Goal: Information Seeking & Learning: Learn about a topic

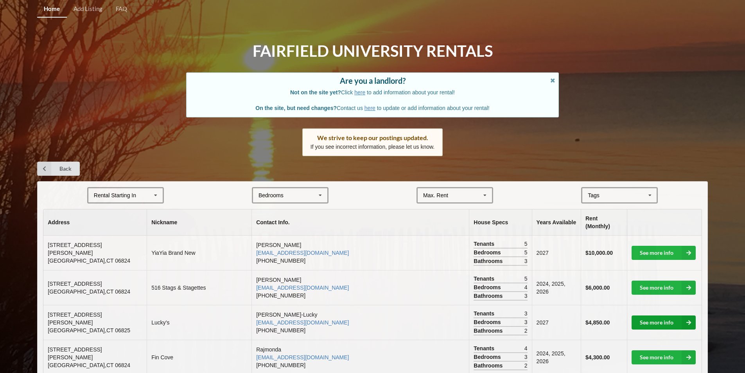
click at [651, 315] on link "See more info" at bounding box center [664, 322] width 64 height 14
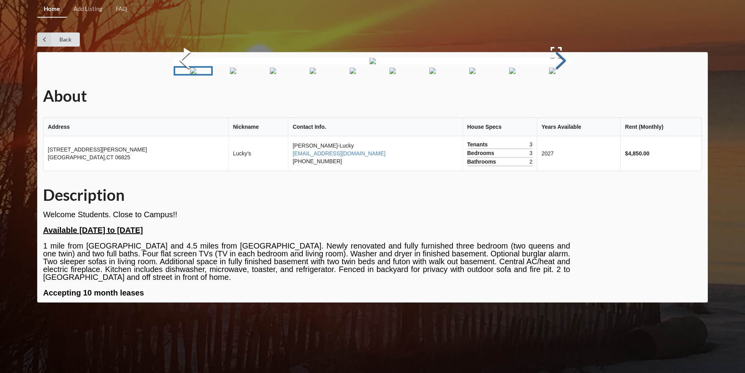
click at [563, 97] on button "Next Slide" at bounding box center [561, 61] width 22 height 71
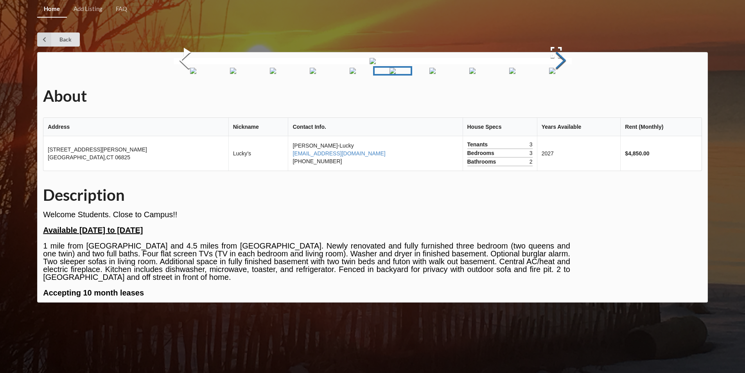
click at [563, 97] on button "Next Slide" at bounding box center [561, 61] width 22 height 71
click at [55, 40] on link "Back" at bounding box center [58, 39] width 43 height 14
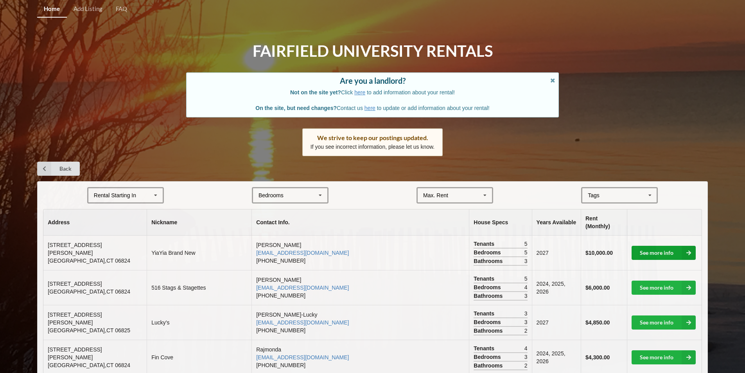
click at [651, 250] on link "See more info" at bounding box center [664, 253] width 64 height 14
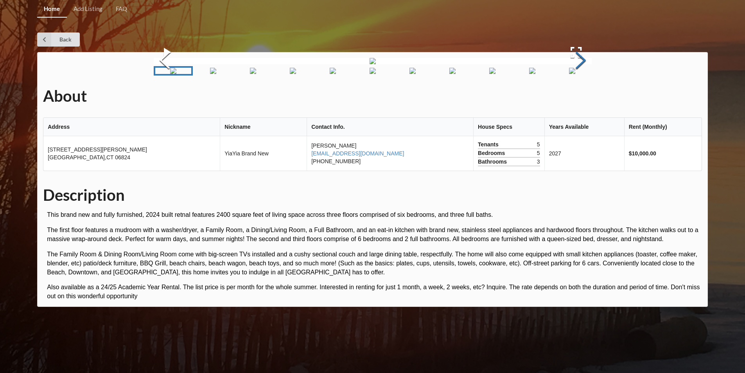
click at [584, 97] on button "Next Slide" at bounding box center [581, 61] width 22 height 71
click at [580, 97] on button "Next Slide" at bounding box center [581, 61] width 22 height 71
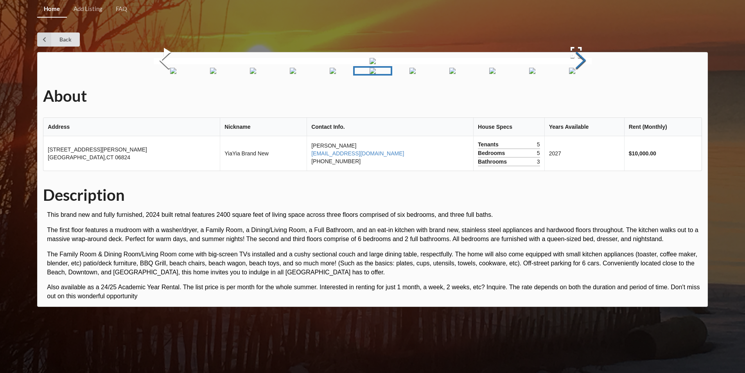
click at [580, 97] on button "Next Slide" at bounding box center [581, 61] width 22 height 71
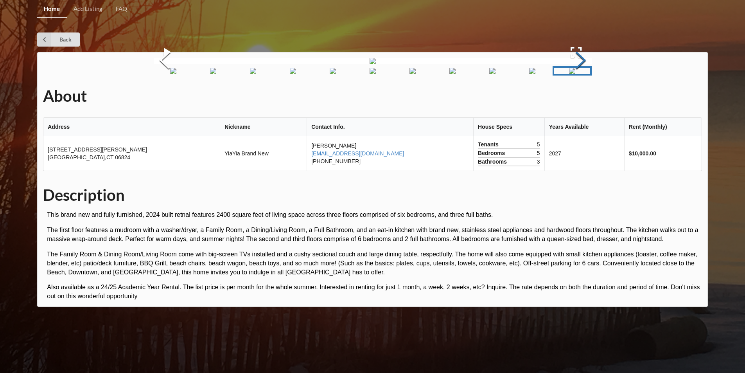
click at [580, 97] on button "Next Slide" at bounding box center [581, 61] width 22 height 71
click at [75, 38] on link "Back" at bounding box center [58, 39] width 43 height 14
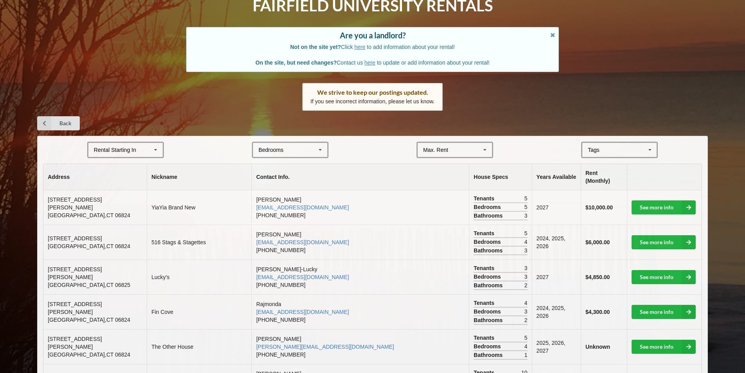
scroll to position [78, 0]
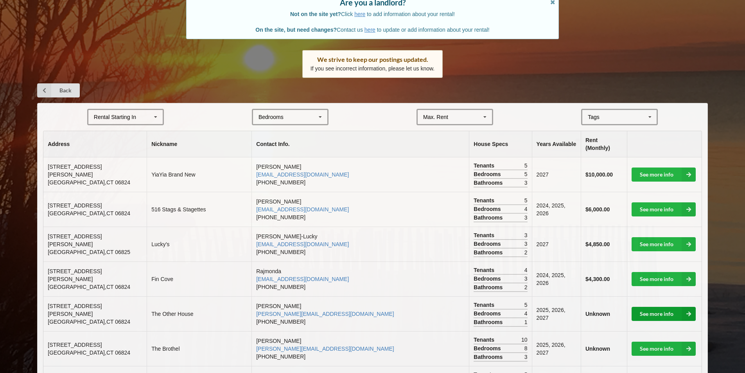
click at [661, 307] on link "See more info" at bounding box center [664, 314] width 64 height 14
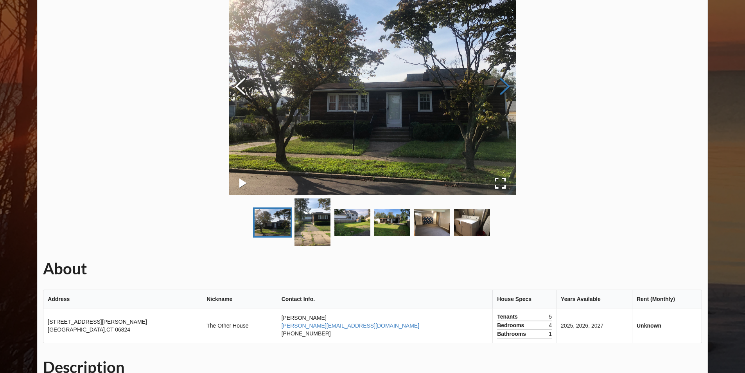
click at [502, 90] on button "Next Slide" at bounding box center [505, 87] width 22 height 71
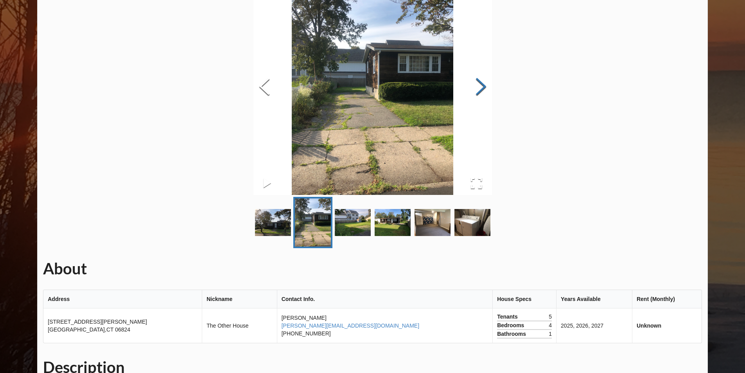
click at [502, 90] on div "About Address Nickname Contact Info. House Specs Years Available Rent (Monthly)…" at bounding box center [372, 300] width 671 height 652
click at [487, 89] on button "Next Slide" at bounding box center [481, 87] width 22 height 71
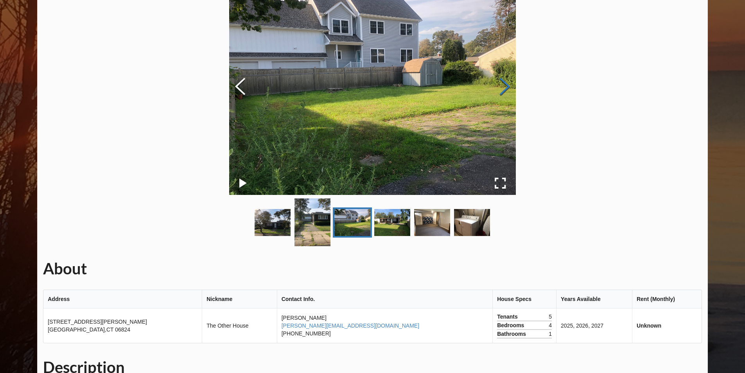
click at [494, 88] on button "Next Slide" at bounding box center [505, 87] width 22 height 71
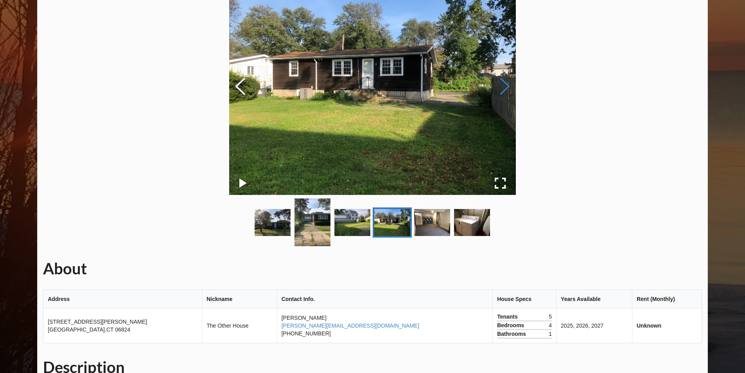
click at [500, 88] on button "Next Slide" at bounding box center [505, 87] width 22 height 71
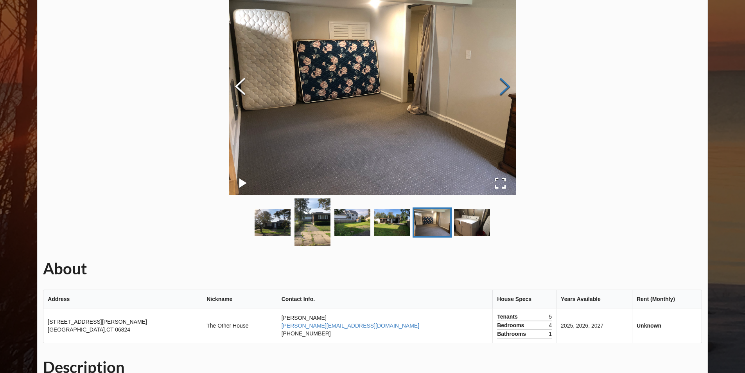
click at [500, 88] on button "Next Slide" at bounding box center [505, 87] width 22 height 71
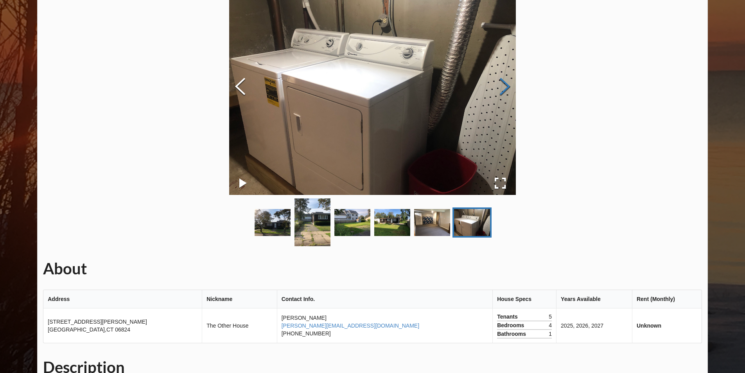
click at [507, 90] on button "Next Slide" at bounding box center [505, 87] width 22 height 71
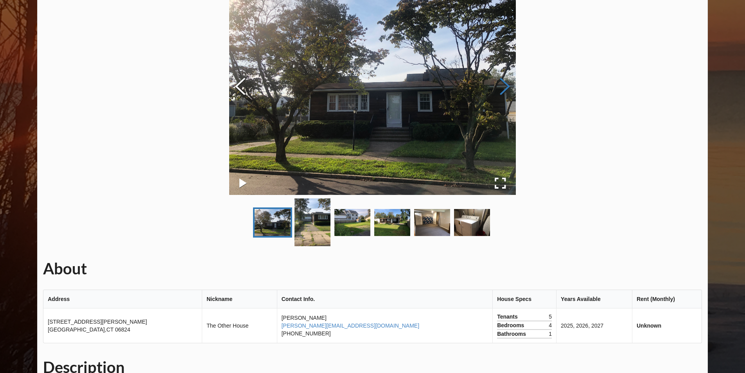
click at [507, 90] on button "Next Slide" at bounding box center [505, 87] width 22 height 71
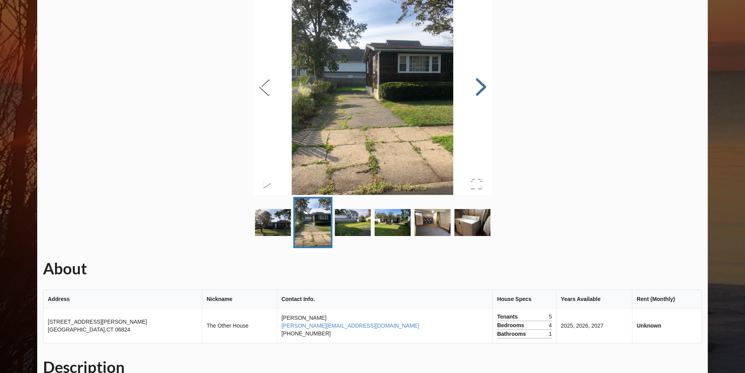
click at [507, 90] on div "About Address Nickname Contact Info. House Specs Years Available Rent (Monthly)…" at bounding box center [372, 300] width 671 height 652
click at [484, 90] on button "Next Slide" at bounding box center [481, 87] width 22 height 71
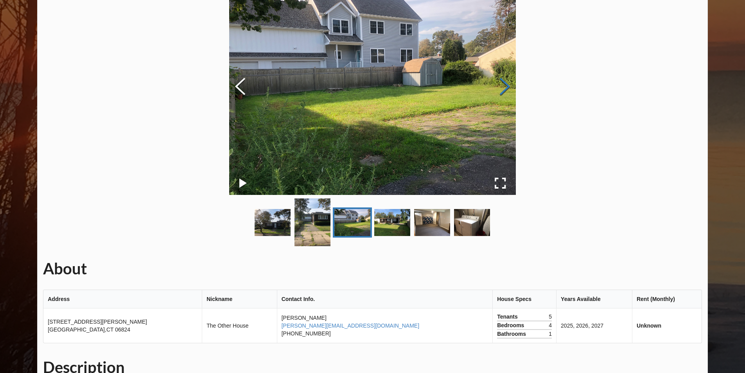
click at [484, 90] on img at bounding box center [372, 87] width 287 height 215
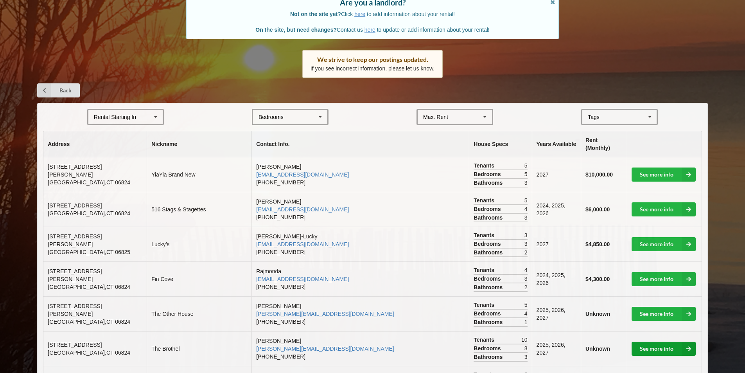
click at [658, 342] on link "See more info" at bounding box center [664, 349] width 64 height 14
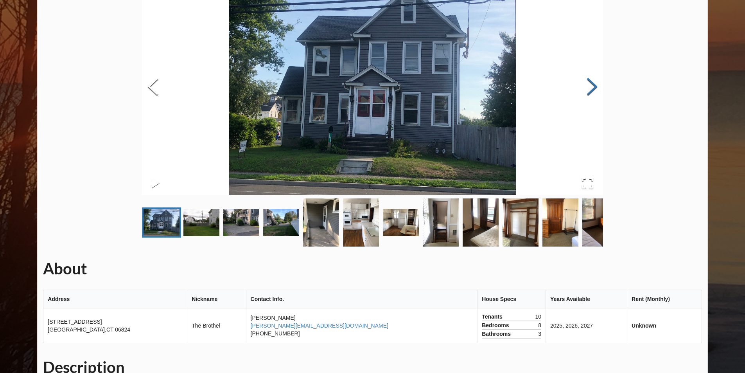
click at [595, 89] on button "Next Slide" at bounding box center [592, 87] width 22 height 71
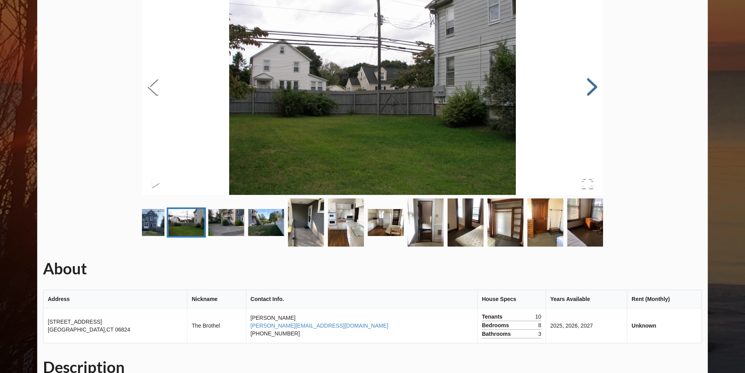
click at [595, 89] on button "Next Slide" at bounding box center [592, 87] width 22 height 71
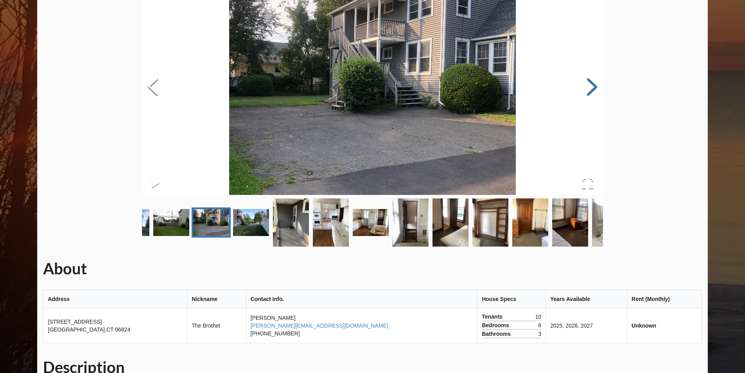
click at [595, 89] on button "Next Slide" at bounding box center [592, 87] width 22 height 71
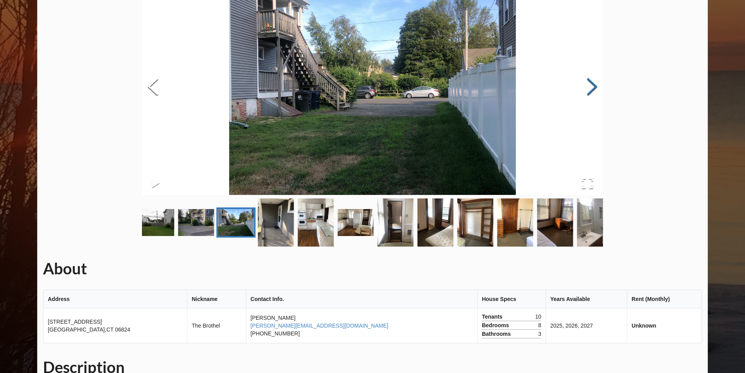
click at [595, 89] on button "Next Slide" at bounding box center [592, 87] width 22 height 71
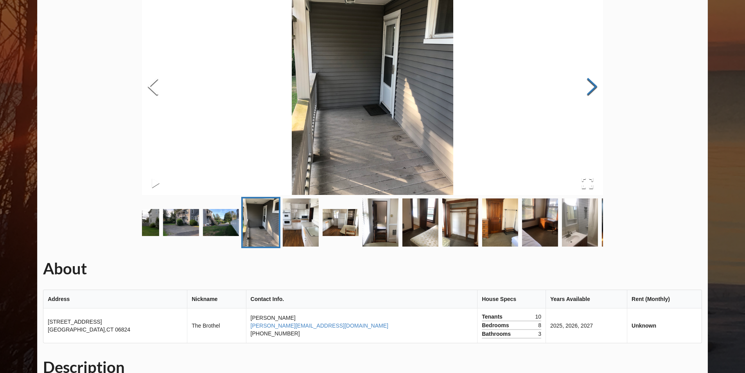
click at [595, 89] on button "Next Slide" at bounding box center [592, 87] width 22 height 71
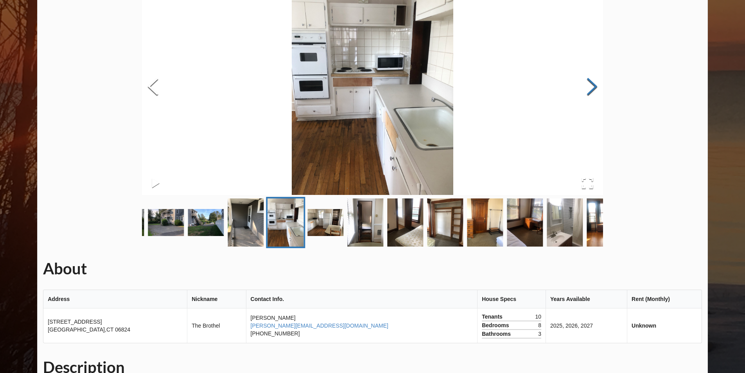
click at [595, 89] on button "Next Slide" at bounding box center [592, 87] width 22 height 71
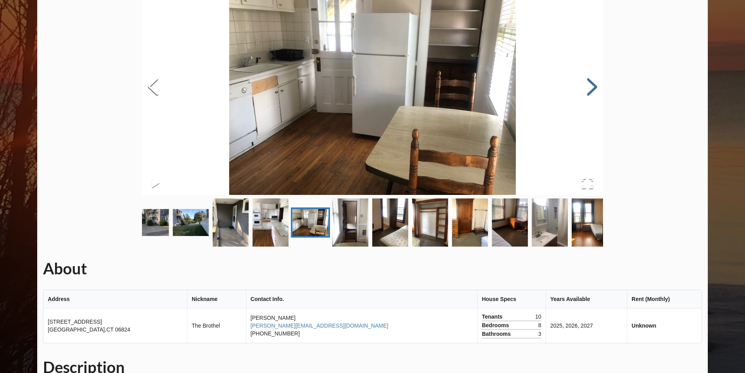
click at [595, 89] on button "Next Slide" at bounding box center [592, 87] width 22 height 71
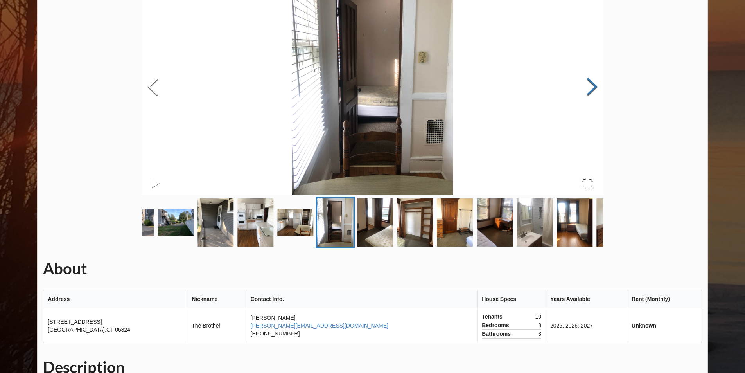
click at [595, 89] on button "Next Slide" at bounding box center [592, 87] width 22 height 71
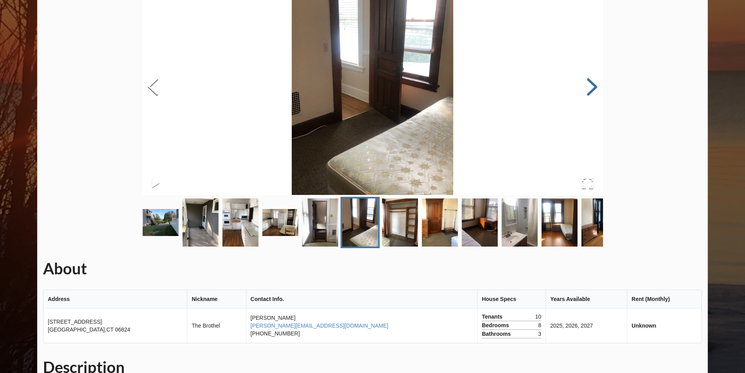
click at [595, 89] on button "Next Slide" at bounding box center [592, 87] width 22 height 71
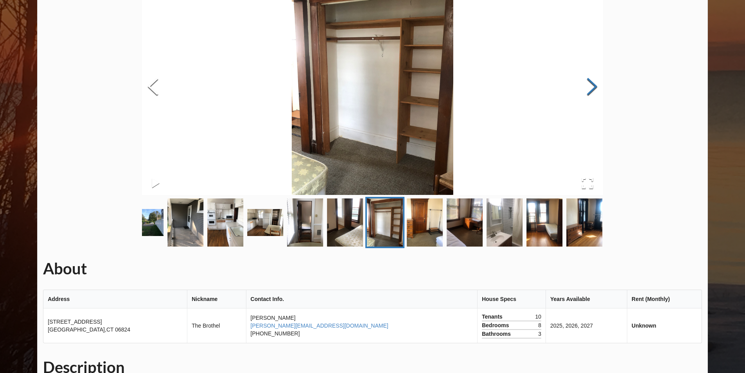
click at [595, 89] on button "Next Slide" at bounding box center [592, 87] width 22 height 71
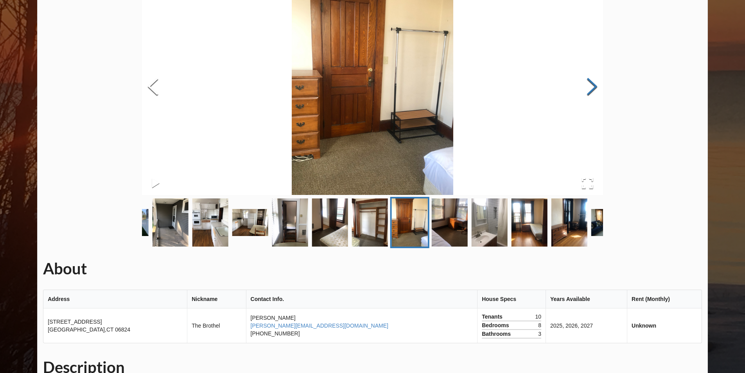
drag, startPoint x: 604, startPoint y: 87, endPoint x: 599, endPoint y: 88, distance: 5.1
click at [604, 87] on div "About Address Nickname Contact Info. House Specs Years Available Rent (Monthly)…" at bounding box center [372, 311] width 671 height 674
click at [593, 88] on button "Next Slide" at bounding box center [592, 87] width 22 height 71
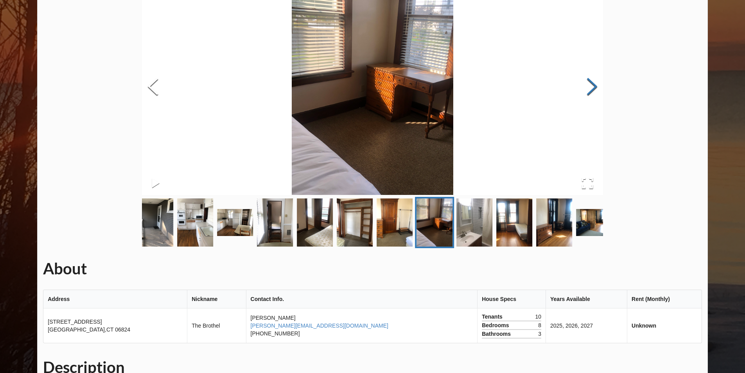
click at [593, 88] on button "Next Slide" at bounding box center [592, 87] width 22 height 71
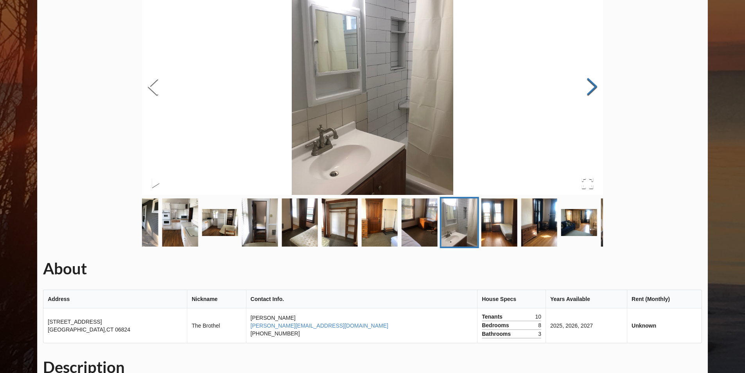
click at [593, 88] on button "Next Slide" at bounding box center [592, 87] width 22 height 71
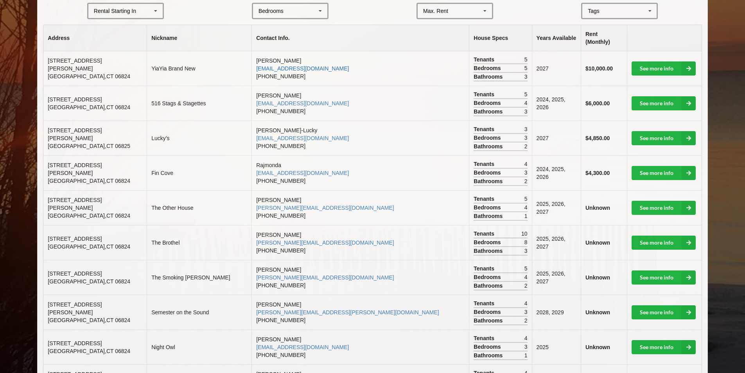
scroll to position [196, 0]
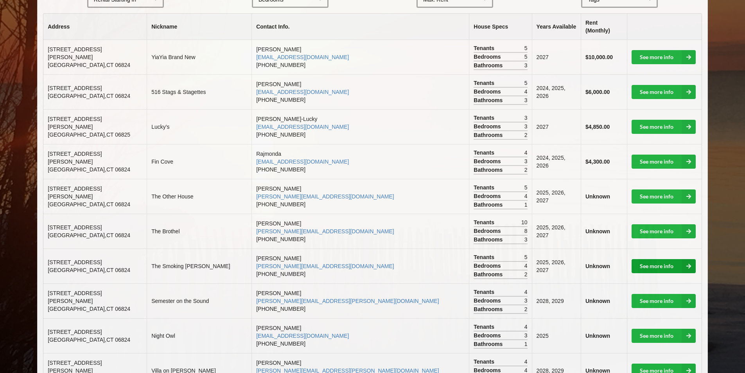
click at [652, 261] on link "See more info" at bounding box center [664, 266] width 64 height 14
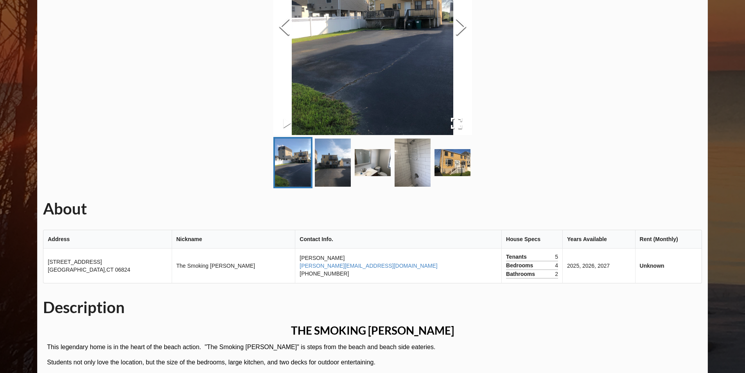
scroll to position [78, 0]
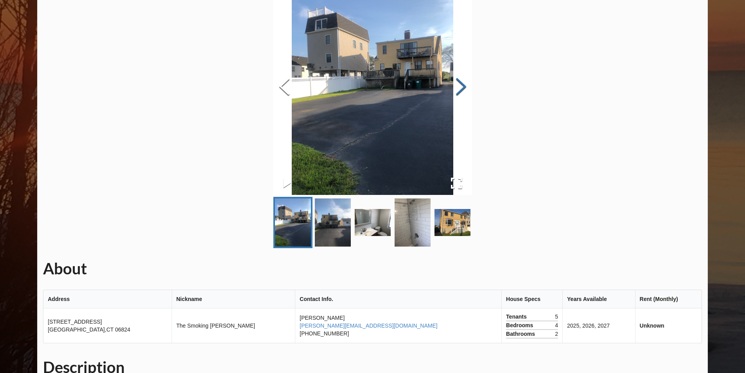
click at [462, 89] on button "Next Slide" at bounding box center [461, 87] width 22 height 71
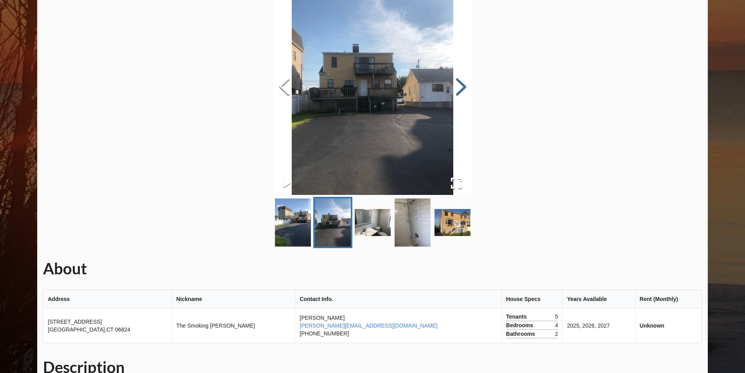
click at [466, 90] on button "Next Slide" at bounding box center [461, 87] width 22 height 71
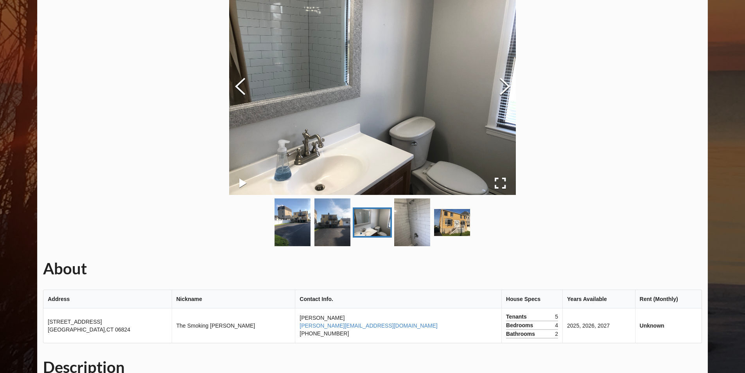
click at [464, 87] on img at bounding box center [372, 87] width 287 height 215
click at [501, 88] on button "Next Slide" at bounding box center [505, 87] width 22 height 71
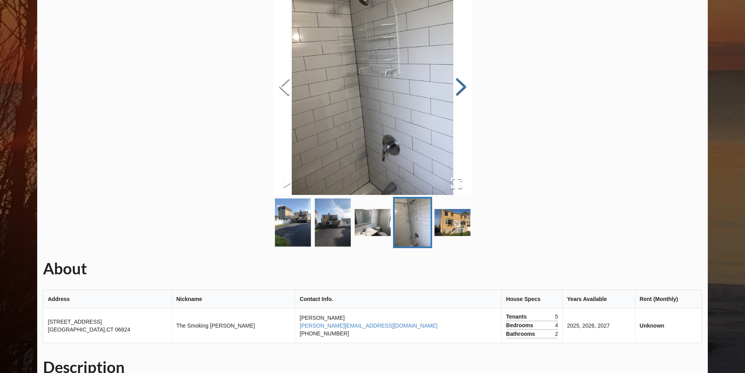
click at [462, 88] on button "Next Slide" at bounding box center [461, 87] width 22 height 71
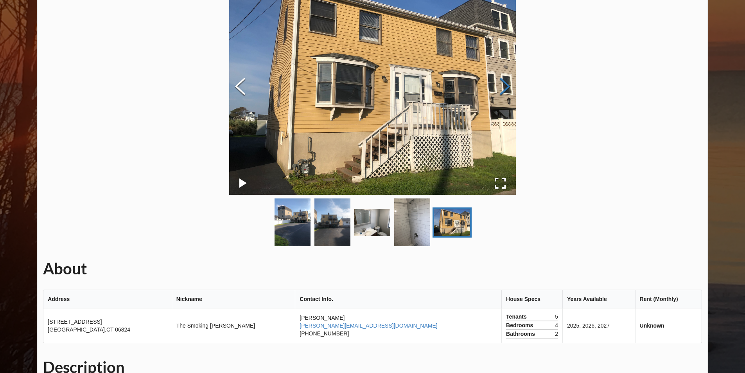
click at [462, 88] on img at bounding box center [372, 87] width 287 height 215
click at [502, 93] on button "Next Slide" at bounding box center [505, 87] width 22 height 71
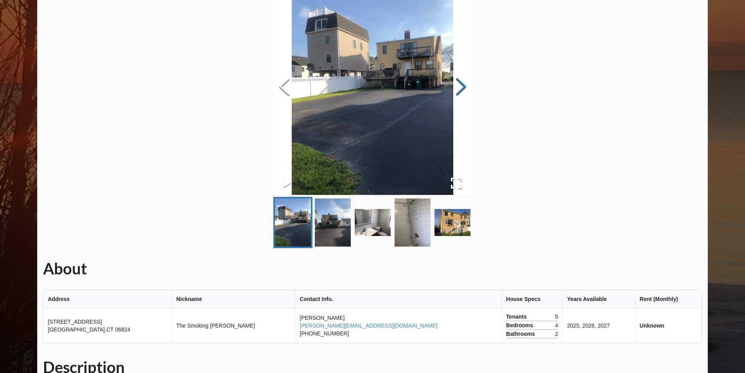
click at [464, 95] on button "Next Slide" at bounding box center [461, 87] width 22 height 71
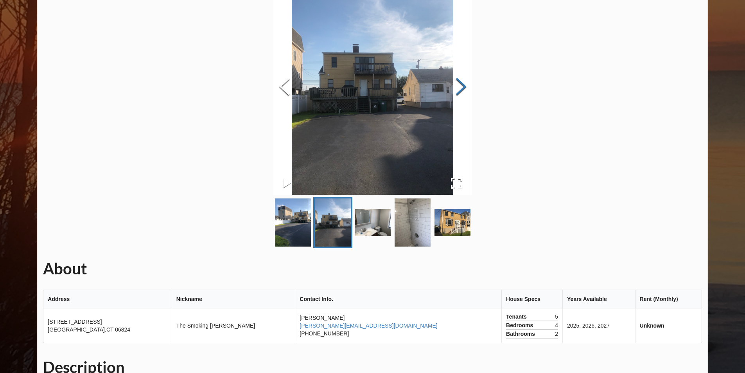
click at [462, 90] on button "Next Slide" at bounding box center [461, 87] width 22 height 71
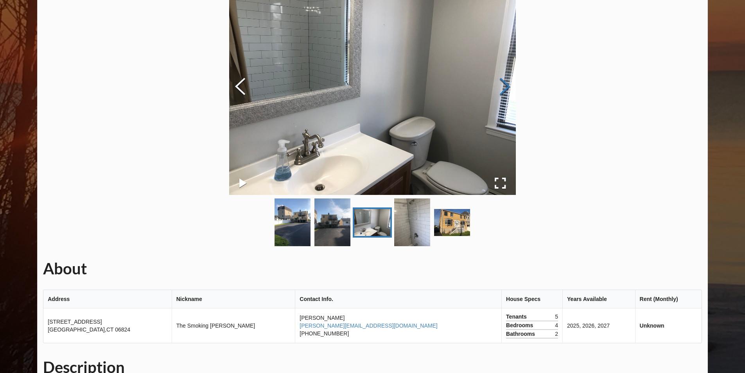
click at [462, 90] on img at bounding box center [372, 87] width 287 height 215
click at [507, 88] on button "Next Slide" at bounding box center [505, 87] width 22 height 71
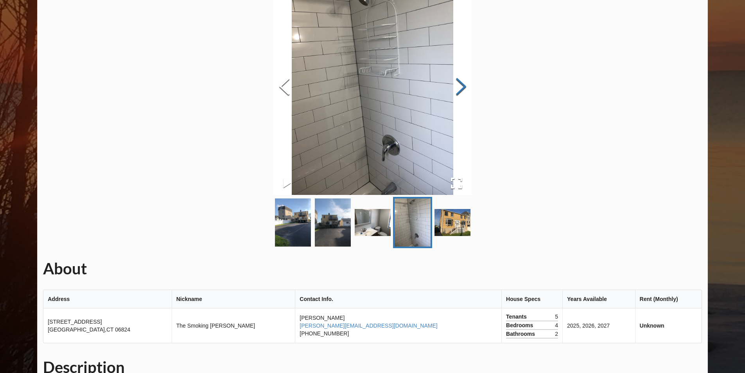
click at [462, 90] on button "Next Slide" at bounding box center [461, 87] width 22 height 71
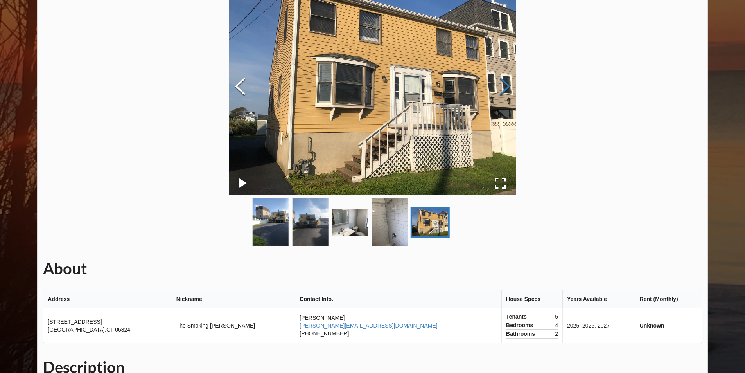
click at [462, 90] on img at bounding box center [372, 87] width 287 height 215
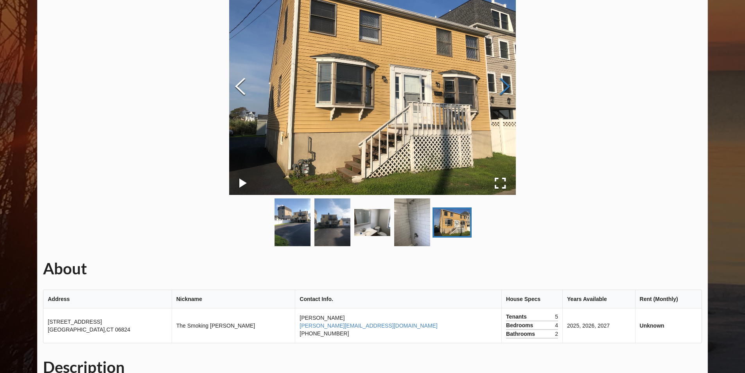
click at [462, 90] on img at bounding box center [372, 87] width 287 height 215
click at [508, 89] on button "Next Slide" at bounding box center [505, 87] width 22 height 71
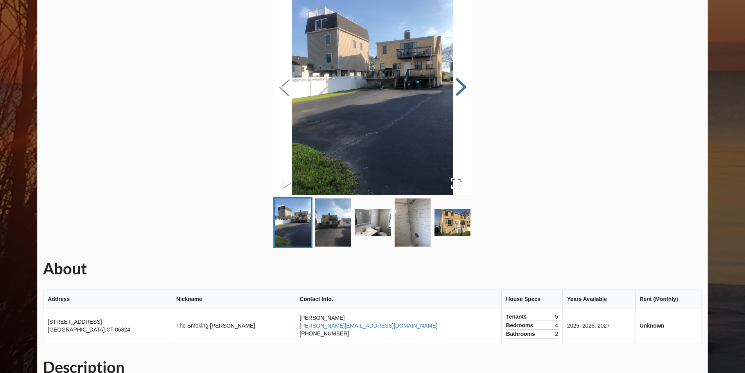
click at [458, 90] on button "Next Slide" at bounding box center [461, 87] width 22 height 71
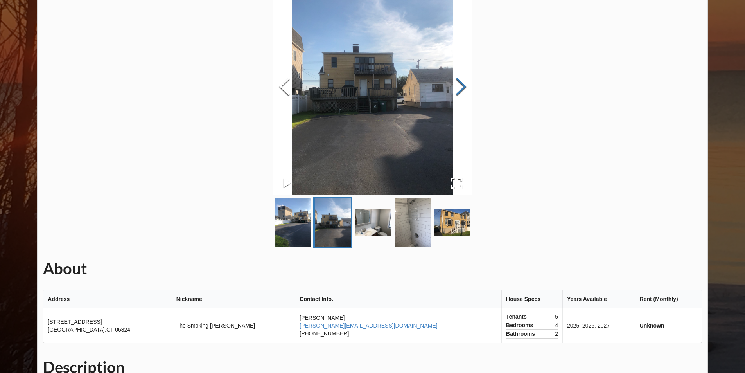
click at [457, 90] on button "Next Slide" at bounding box center [461, 87] width 22 height 71
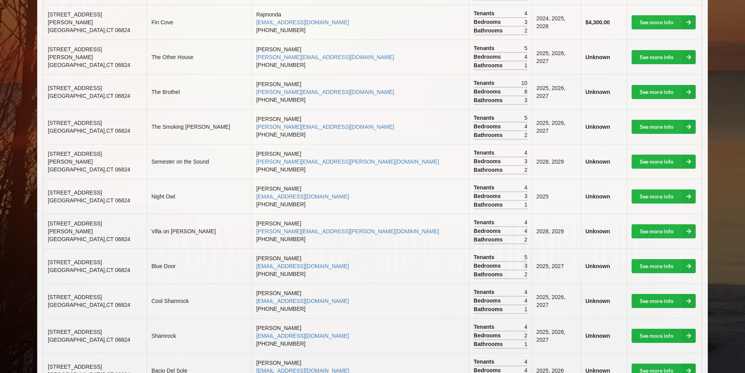
scroll to position [352, 0]
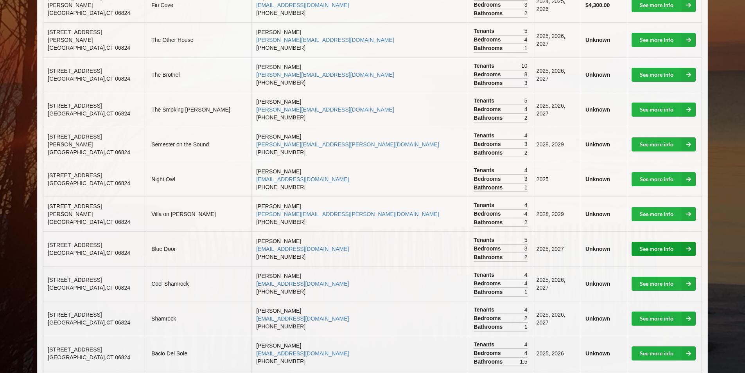
click at [660, 242] on link "See more info" at bounding box center [664, 249] width 64 height 14
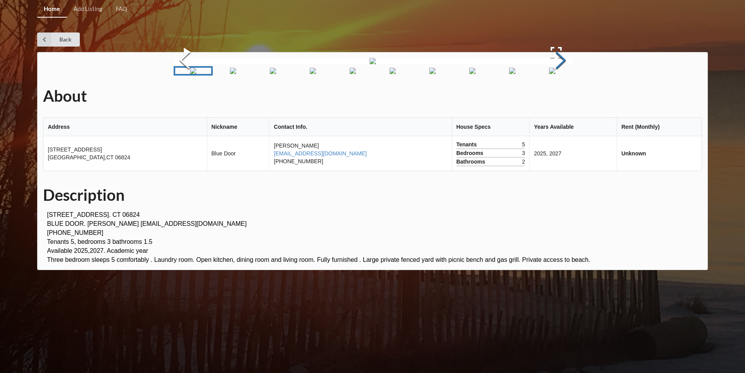
click at [565, 97] on button "Next Slide" at bounding box center [561, 61] width 22 height 71
click at [562, 97] on button "Next Slide" at bounding box center [561, 61] width 22 height 71
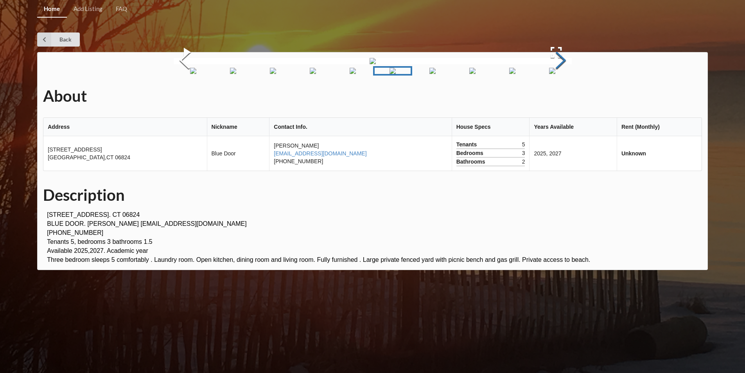
click at [562, 97] on button "Next Slide" at bounding box center [561, 61] width 22 height 71
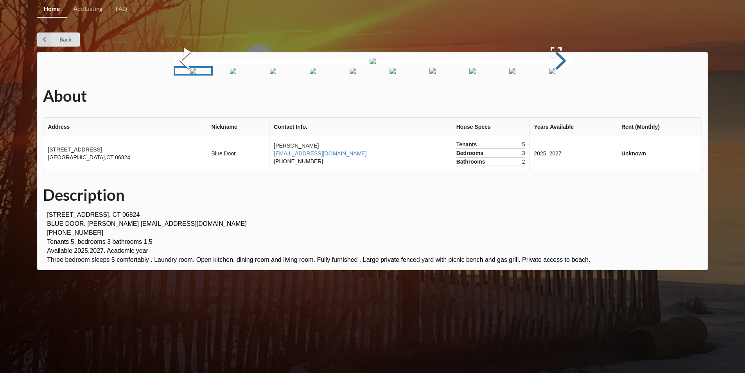
click at [562, 97] on button "Next Slide" at bounding box center [561, 61] width 22 height 71
click at [47, 36] on icon at bounding box center [44, 39] width 14 height 14
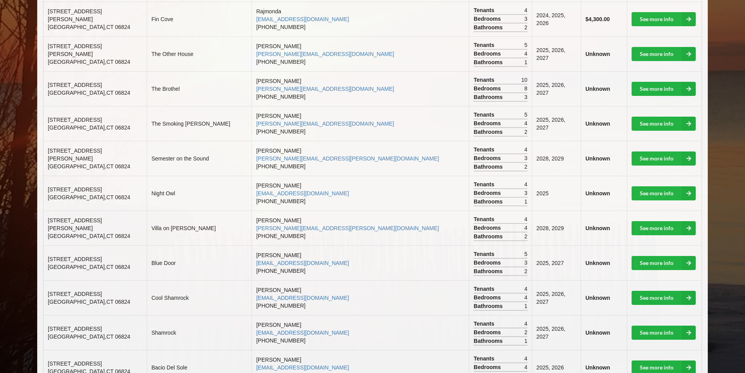
scroll to position [352, 0]
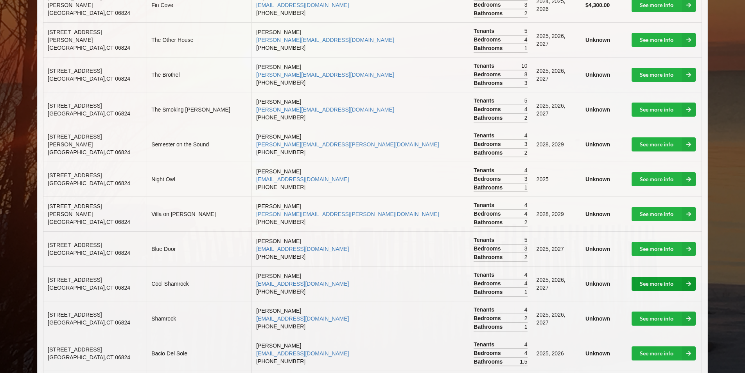
click at [634, 277] on link "See more info" at bounding box center [664, 284] width 64 height 14
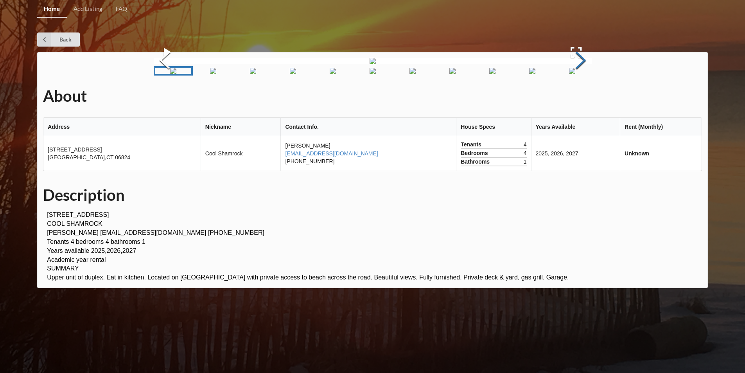
click at [579, 97] on button "Next Slide" at bounding box center [581, 61] width 22 height 71
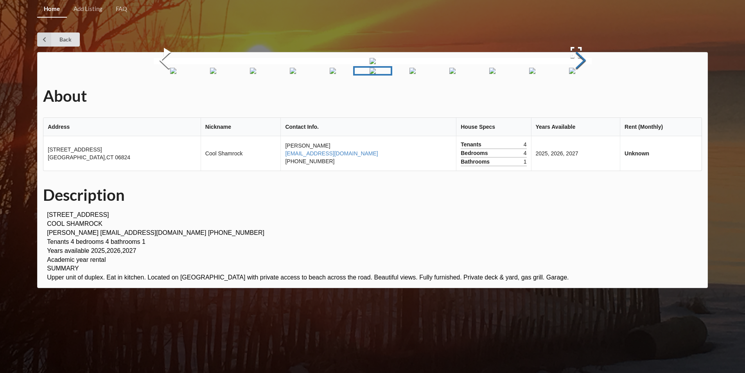
click at [579, 97] on button "Next Slide" at bounding box center [581, 61] width 22 height 71
click at [176, 74] on img "Go to Slide 1" at bounding box center [173, 71] width 6 height 6
click at [585, 97] on button "Next Slide" at bounding box center [581, 61] width 22 height 71
click at [572, 97] on button "Next Slide" at bounding box center [581, 61] width 22 height 71
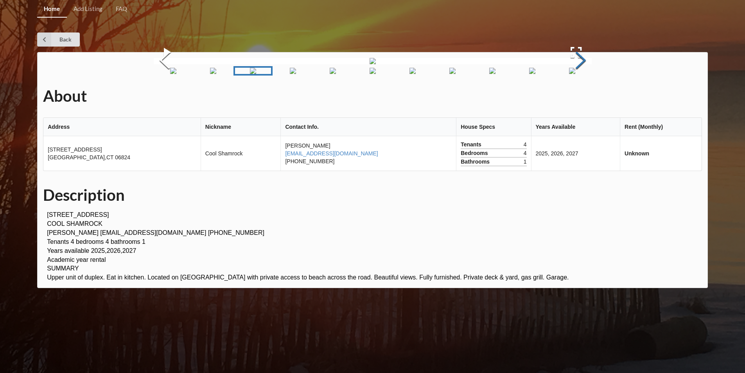
click at [580, 97] on button "Next Slide" at bounding box center [581, 61] width 22 height 71
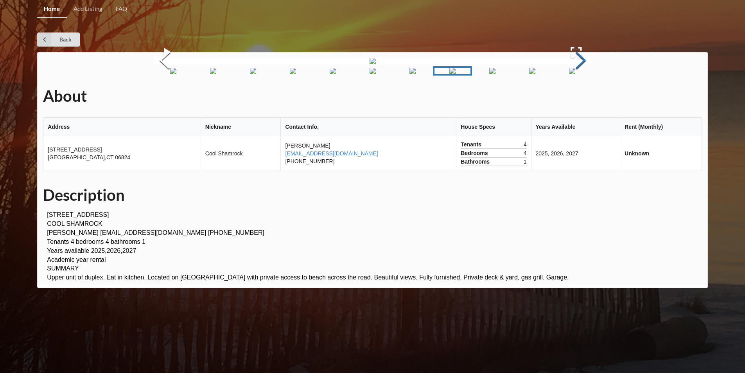
click at [580, 97] on button "Next Slide" at bounding box center [581, 61] width 22 height 71
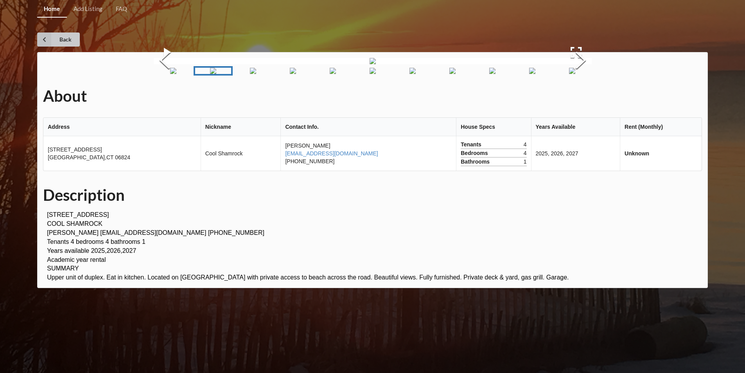
click at [65, 36] on link "Back" at bounding box center [58, 39] width 43 height 14
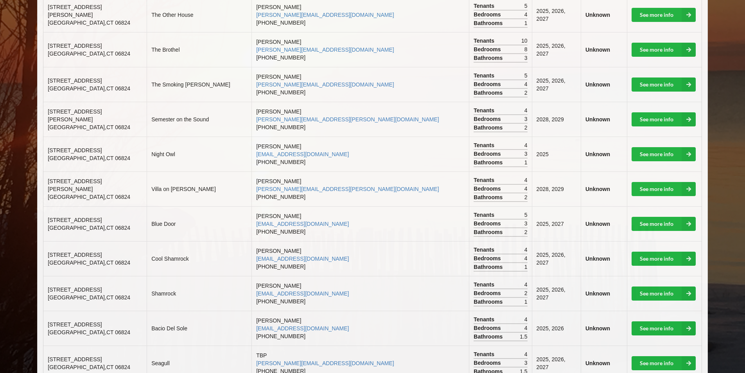
scroll to position [391, 0]
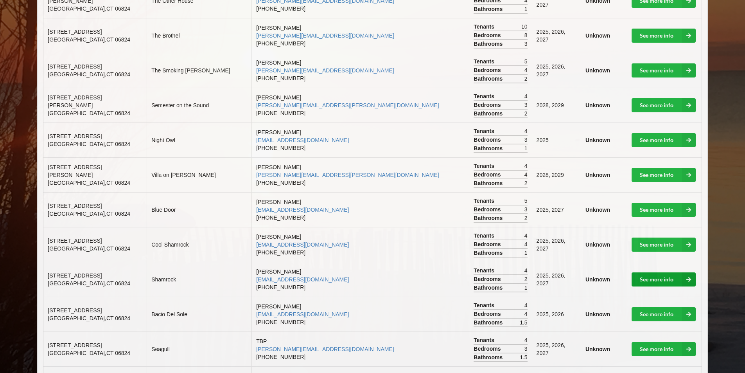
click at [665, 273] on link "See more info" at bounding box center [664, 279] width 64 height 14
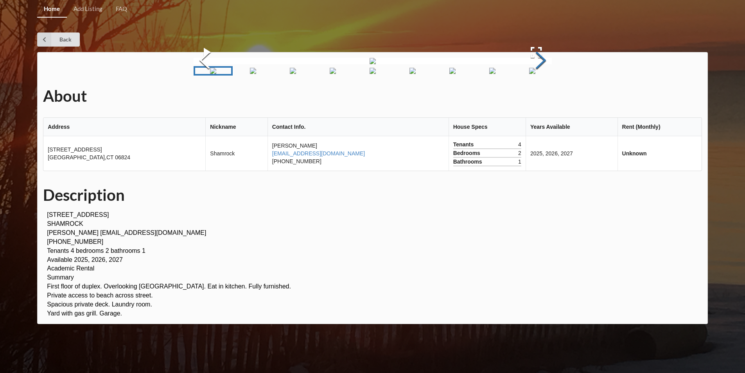
click at [544, 97] on button "Next Slide" at bounding box center [541, 61] width 22 height 71
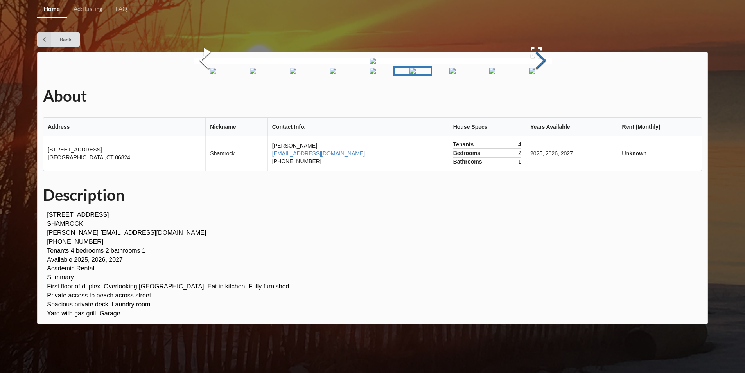
click at [544, 97] on button "Next Slide" at bounding box center [541, 61] width 22 height 71
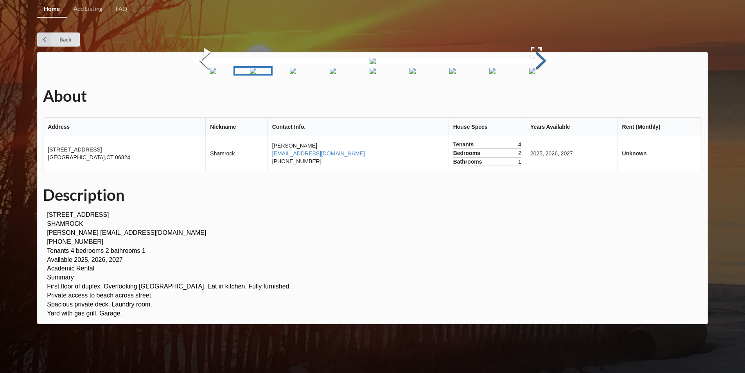
click at [544, 97] on button "Next Slide" at bounding box center [541, 61] width 22 height 71
click at [69, 37] on link "Back" at bounding box center [58, 39] width 43 height 14
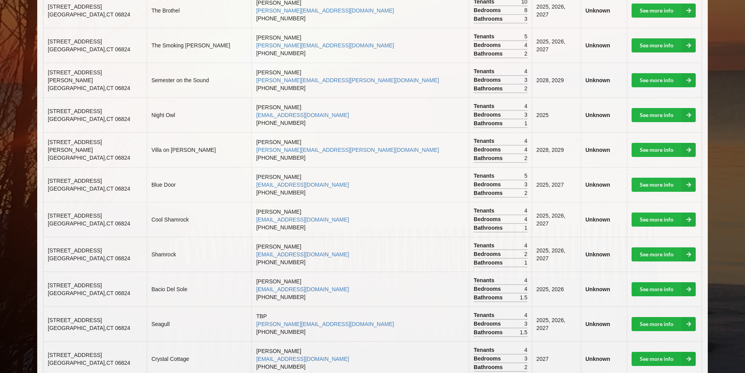
scroll to position [430, 0]
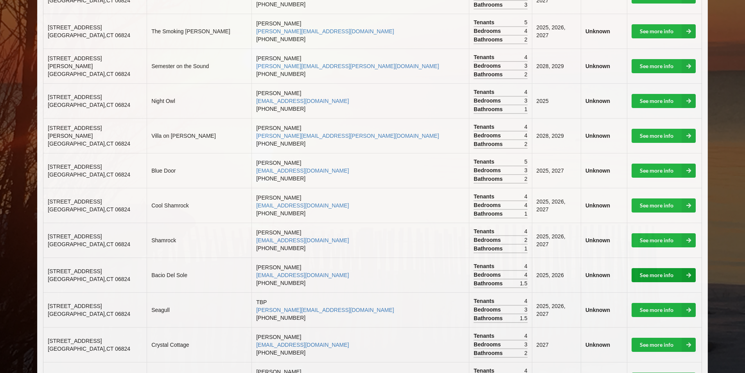
click at [642, 268] on link "See more info" at bounding box center [664, 275] width 64 height 14
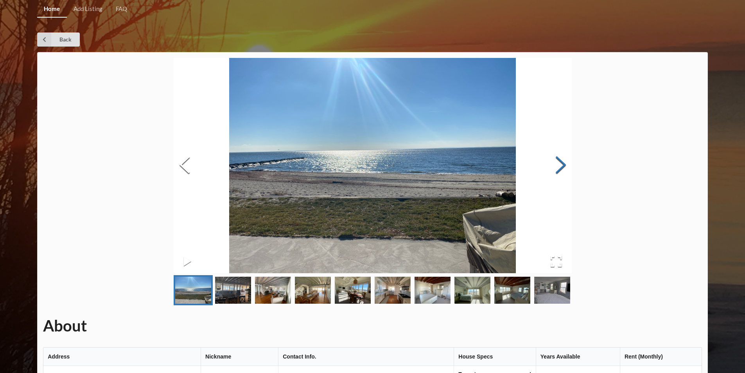
click at [562, 164] on button "Next Slide" at bounding box center [561, 165] width 22 height 71
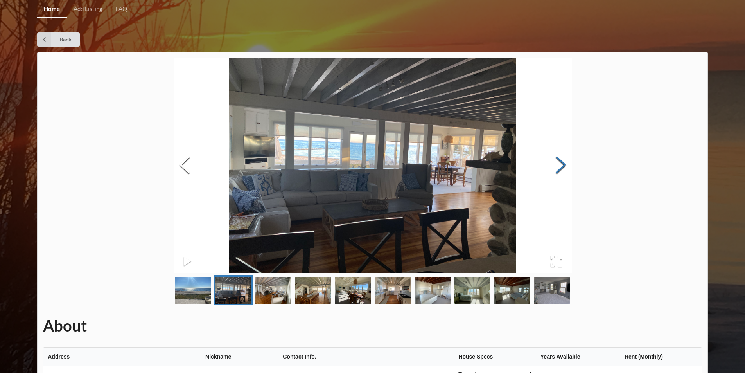
click at [562, 164] on button "Next Slide" at bounding box center [561, 165] width 22 height 71
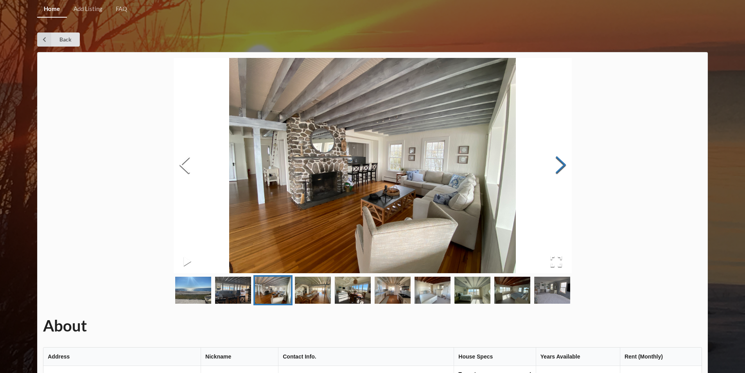
click at [562, 164] on button "Next Slide" at bounding box center [561, 165] width 22 height 71
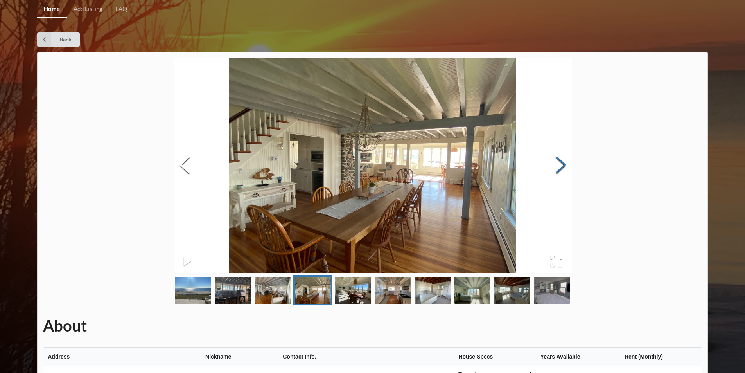
click at [562, 164] on button "Next Slide" at bounding box center [561, 165] width 22 height 71
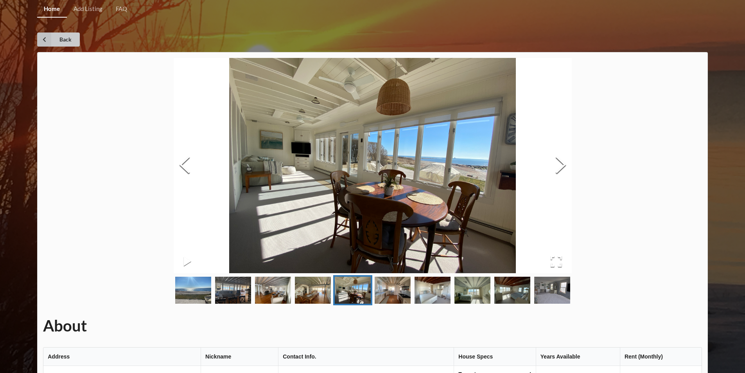
click at [38, 39] on icon at bounding box center [44, 39] width 14 height 14
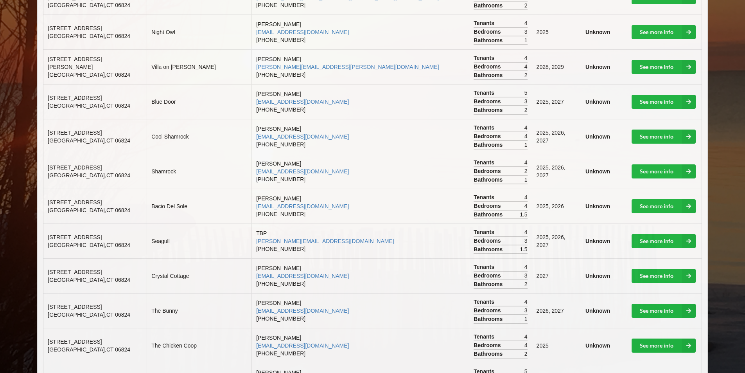
scroll to position [509, 0]
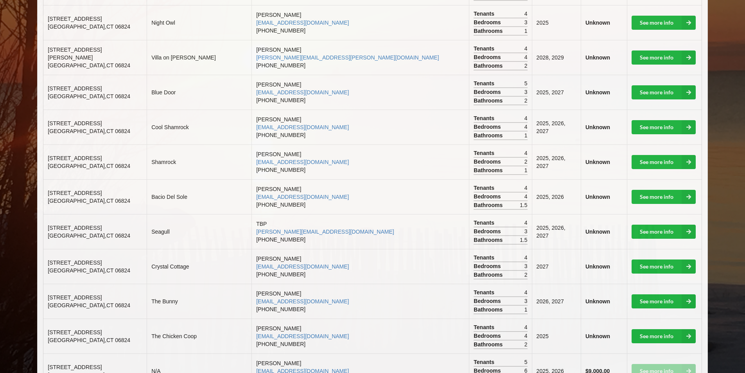
click at [586, 228] on b "Unknown" at bounding box center [598, 231] width 25 height 6
click at [641, 225] on link "See more info" at bounding box center [664, 232] width 64 height 14
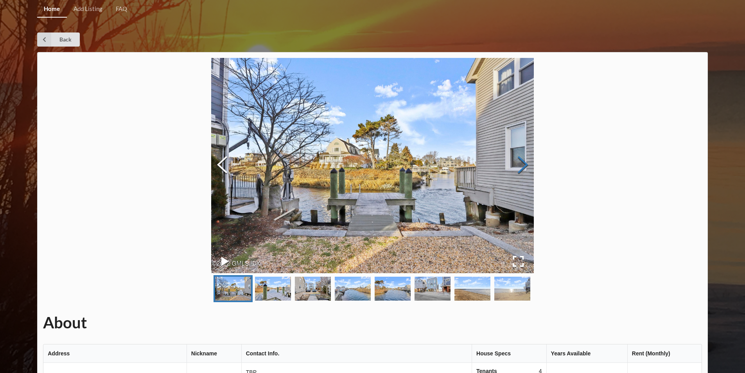
click at [522, 165] on button "Next Slide" at bounding box center [523, 165] width 22 height 71
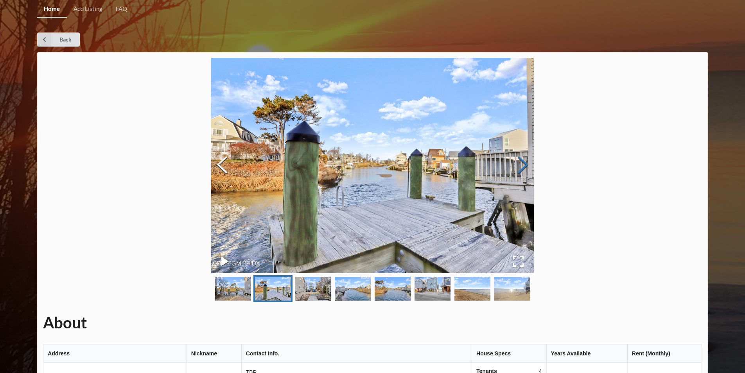
click at [522, 165] on button "Next Slide" at bounding box center [523, 165] width 22 height 71
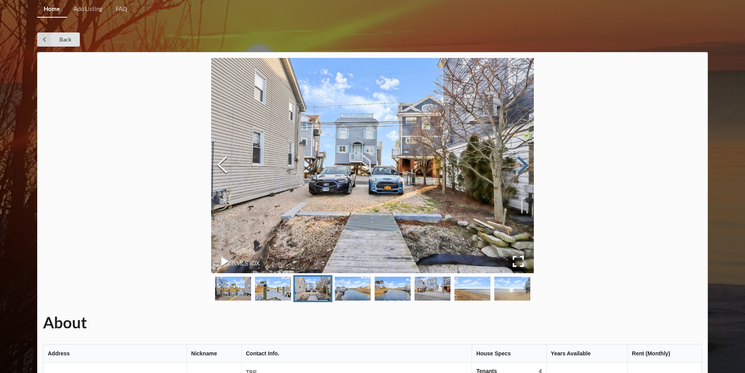
click at [522, 165] on button "Next Slide" at bounding box center [523, 165] width 22 height 71
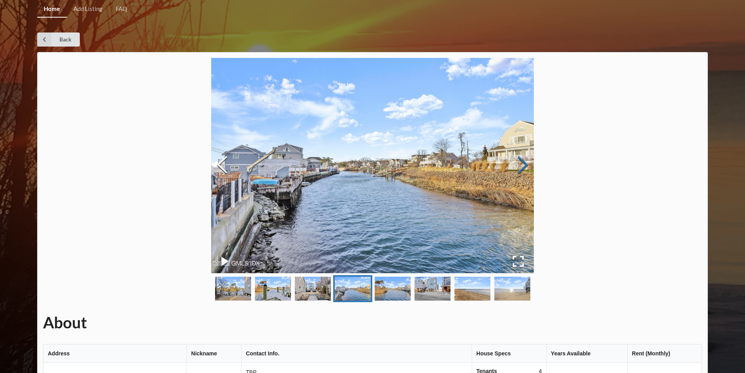
click at [522, 165] on button "Next Slide" at bounding box center [523, 165] width 22 height 71
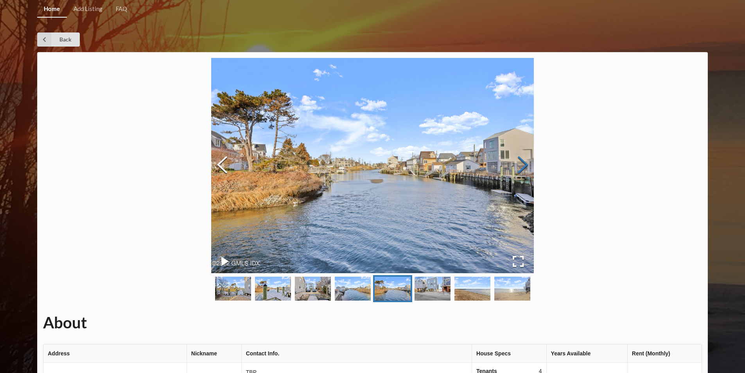
click at [522, 165] on button "Next Slide" at bounding box center [523, 165] width 22 height 71
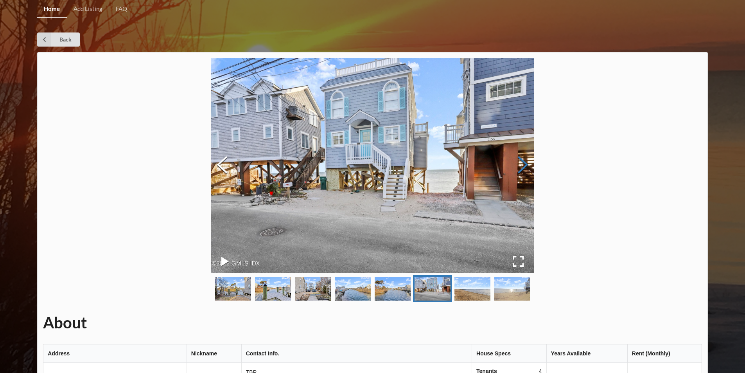
click at [522, 165] on button "Next Slide" at bounding box center [523, 165] width 22 height 71
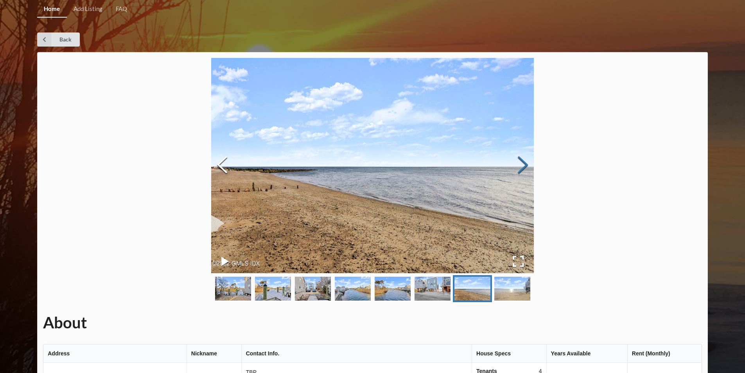
click at [522, 165] on button "Next Slide" at bounding box center [523, 165] width 22 height 71
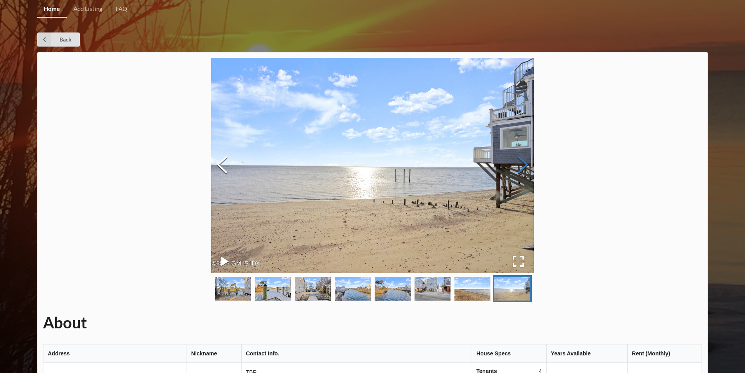
click at [522, 165] on button "Next Slide" at bounding box center [523, 165] width 22 height 71
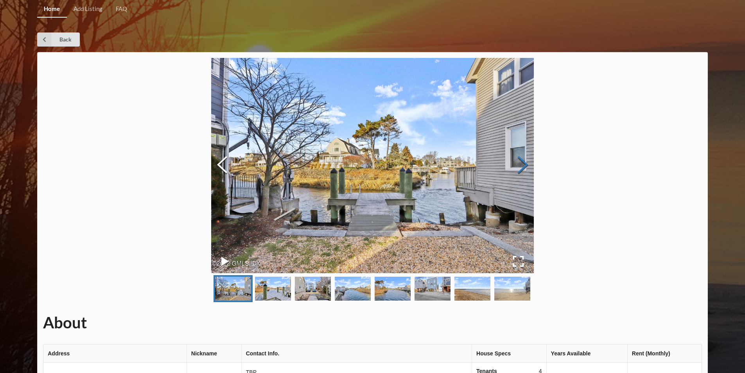
click at [522, 165] on button "Next Slide" at bounding box center [523, 165] width 22 height 71
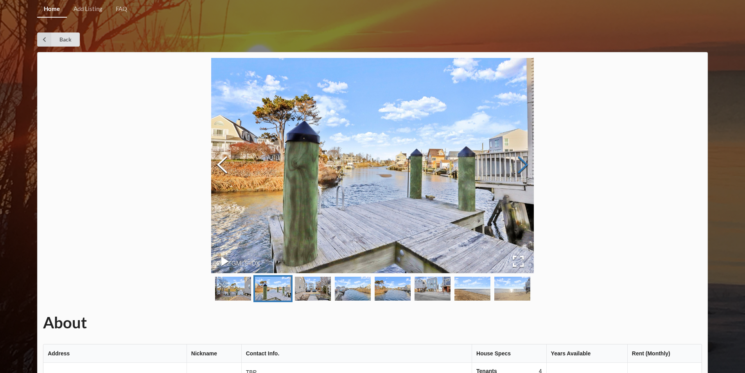
click at [522, 165] on button "Next Slide" at bounding box center [523, 165] width 22 height 71
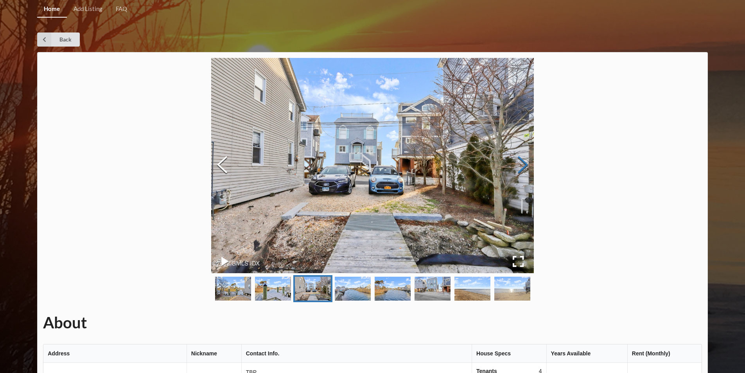
click at [522, 165] on button "Next Slide" at bounding box center [523, 165] width 22 height 71
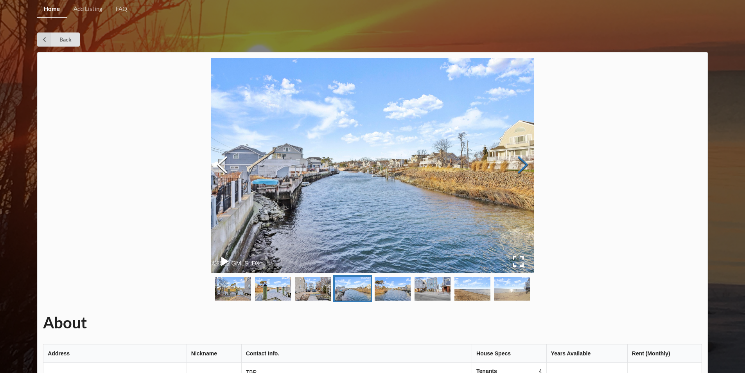
click at [522, 165] on button "Next Slide" at bounding box center [523, 165] width 22 height 71
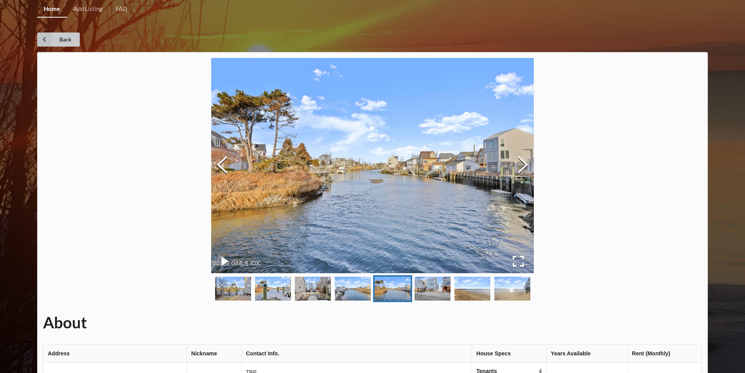
click at [58, 37] on link "Back" at bounding box center [58, 39] width 43 height 14
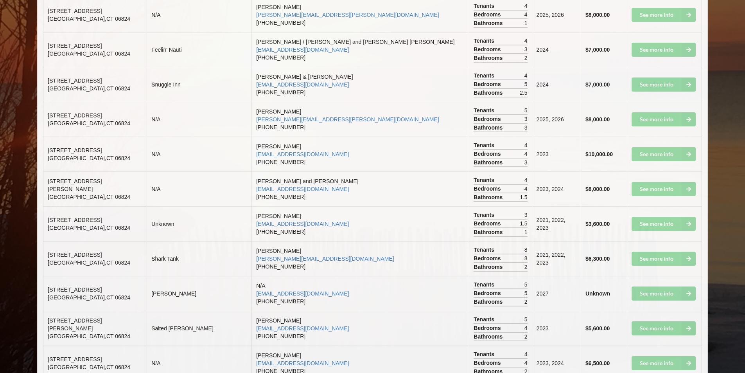
scroll to position [1330, 0]
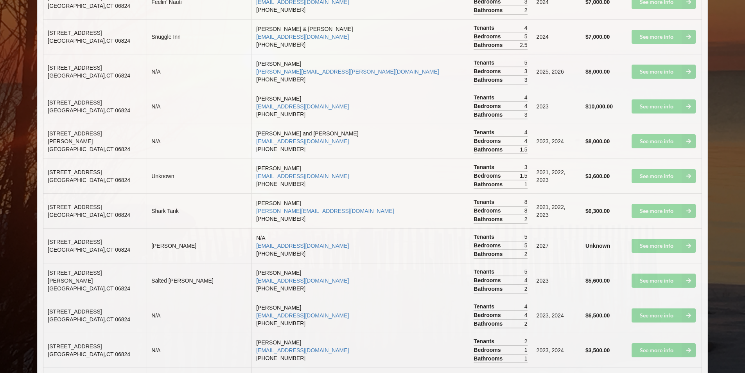
click at [647, 235] on td "See more info" at bounding box center [664, 245] width 75 height 35
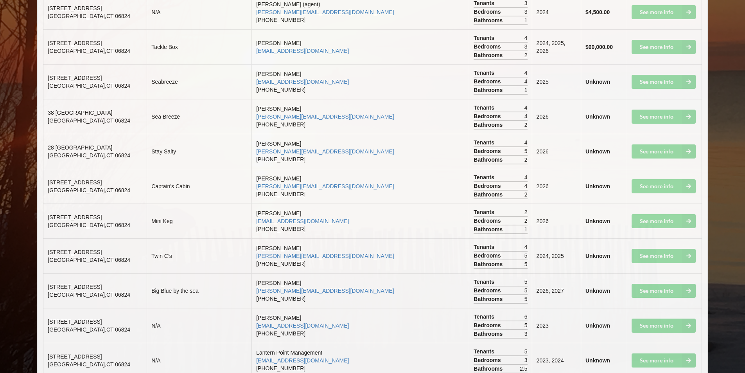
scroll to position [1721, 0]
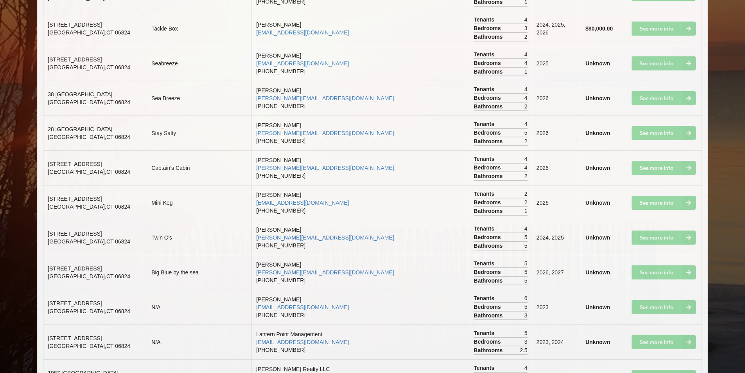
click at [659, 264] on td "See more info" at bounding box center [664, 272] width 75 height 35
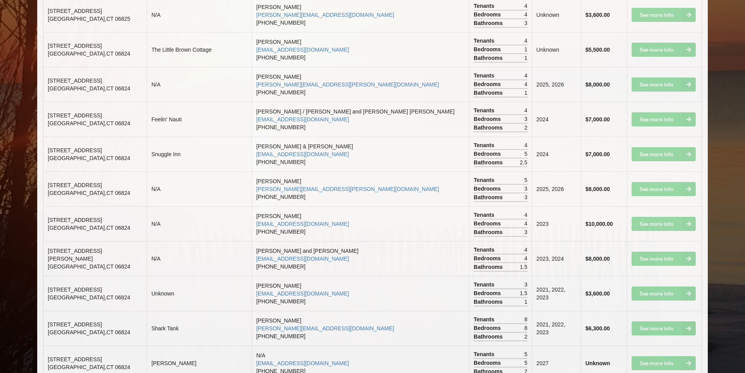
scroll to position [1056, 0]
